Goal: Transaction & Acquisition: Subscribe to service/newsletter

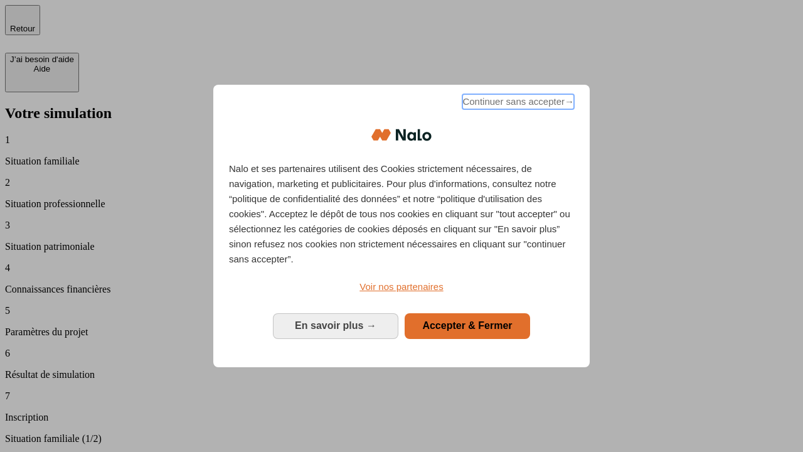
click at [517, 103] on span "Continuer sans accepter →" at bounding box center [518, 101] width 112 height 15
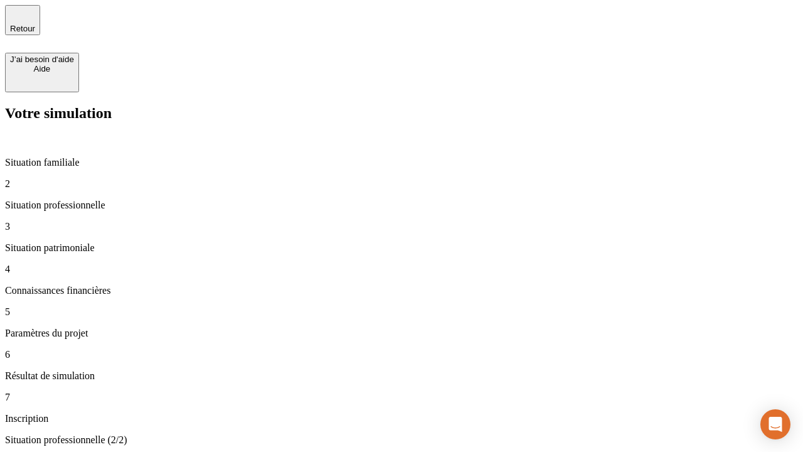
type input "30 000"
type input "1 000"
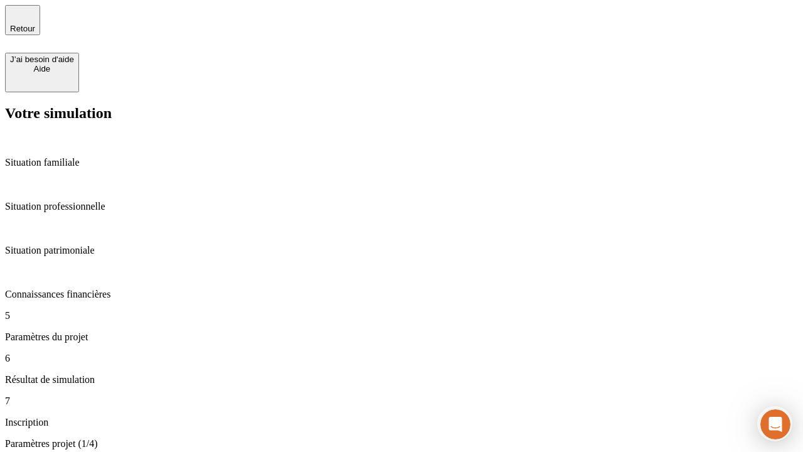
type input "65"
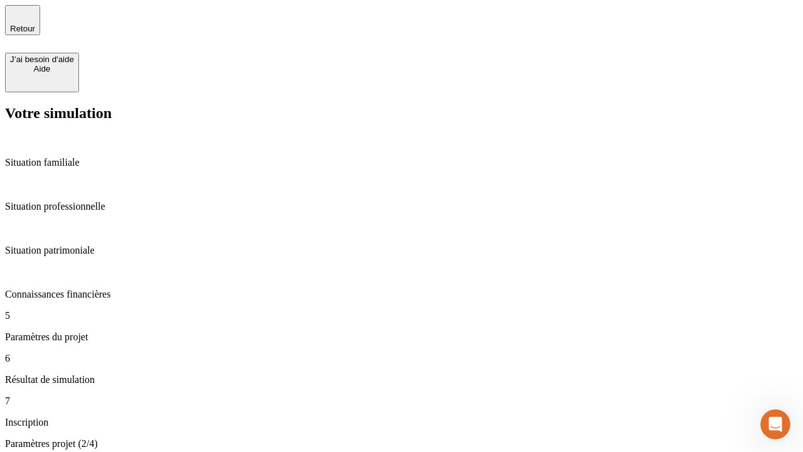
type input "5 000"
type input "640"
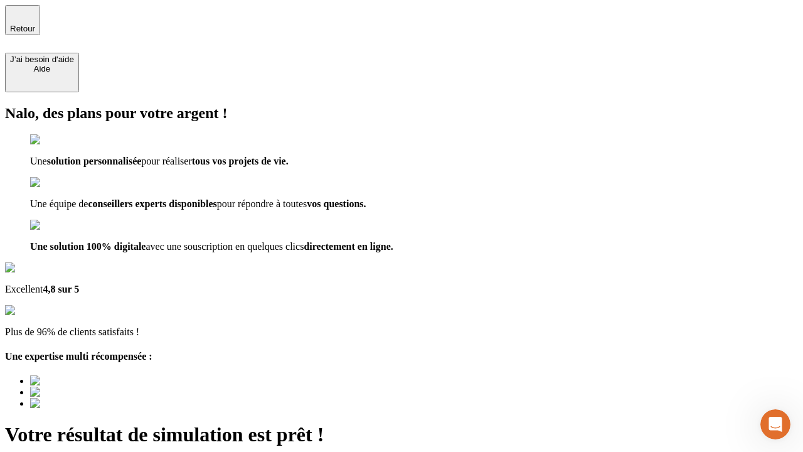
type input "[EMAIL_ADDRESS][DOMAIN_NAME]"
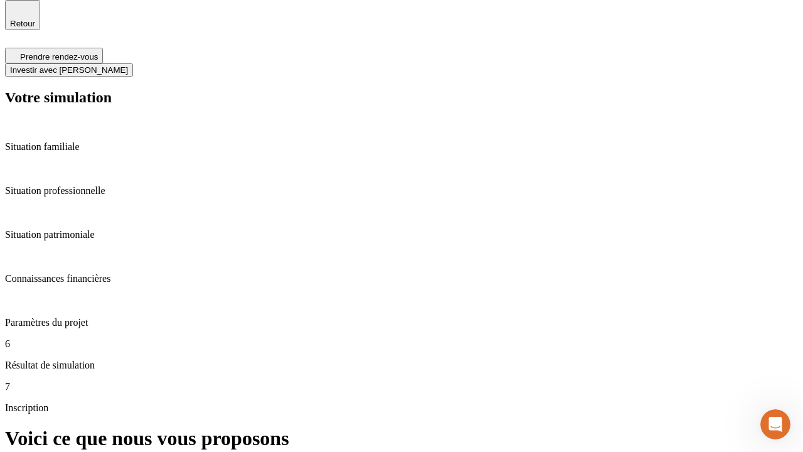
click at [128, 65] on span "Investir avec [PERSON_NAME]" at bounding box center [69, 69] width 118 height 9
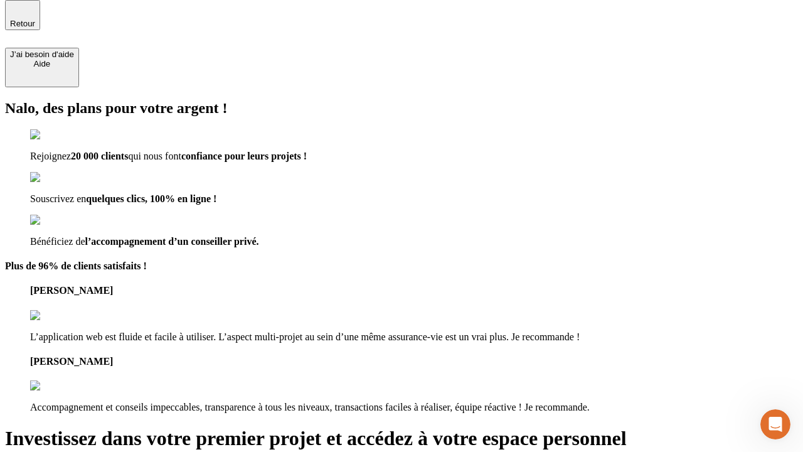
scroll to position [4, 0]
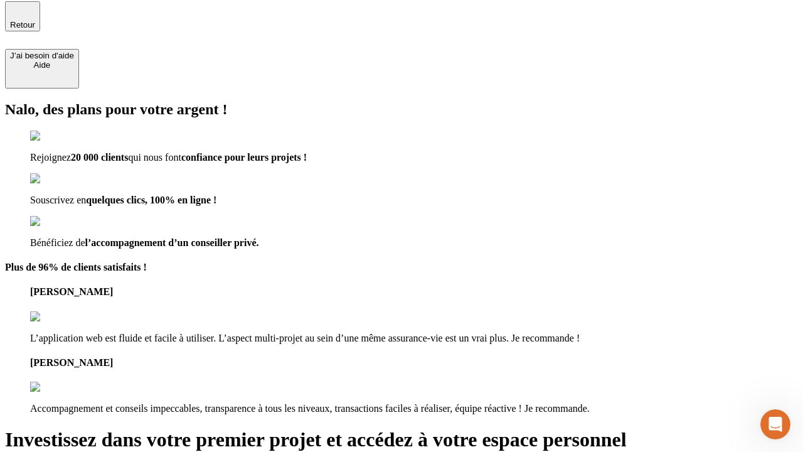
type input "[EMAIL_ADDRESS][DOMAIN_NAME]"
